Goal: Task Accomplishment & Management: Use online tool/utility

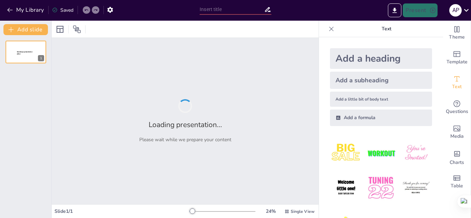
type input "Imported Objetivos_de_Desarrollo_Sostenible_(ODS)_y_su_impacto_en_la_Ingeniería…"
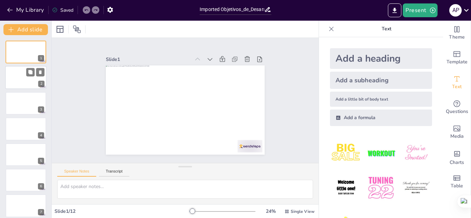
click at [11, 85] on div at bounding box center [25, 77] width 41 height 23
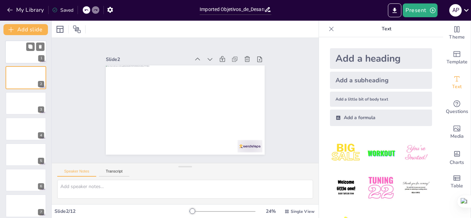
click at [19, 54] on div at bounding box center [25, 51] width 41 height 23
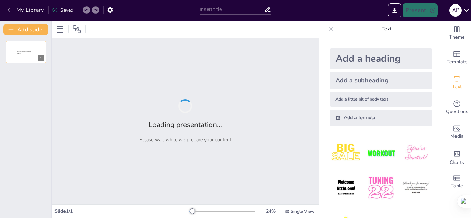
type input "La Importancia de los ODS en el Desarrollo Sostenible"
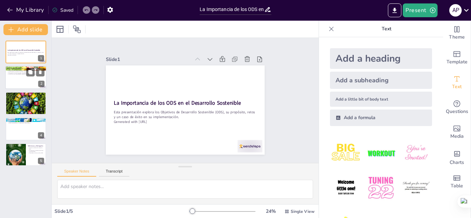
click at [16, 82] on div at bounding box center [25, 77] width 41 height 23
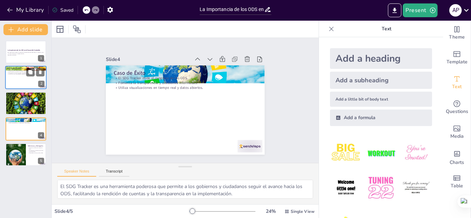
type textarea "Las fuentes son fundamentales para respaldar la información presentada. Consult…"
